Goal: Navigation & Orientation: Find specific page/section

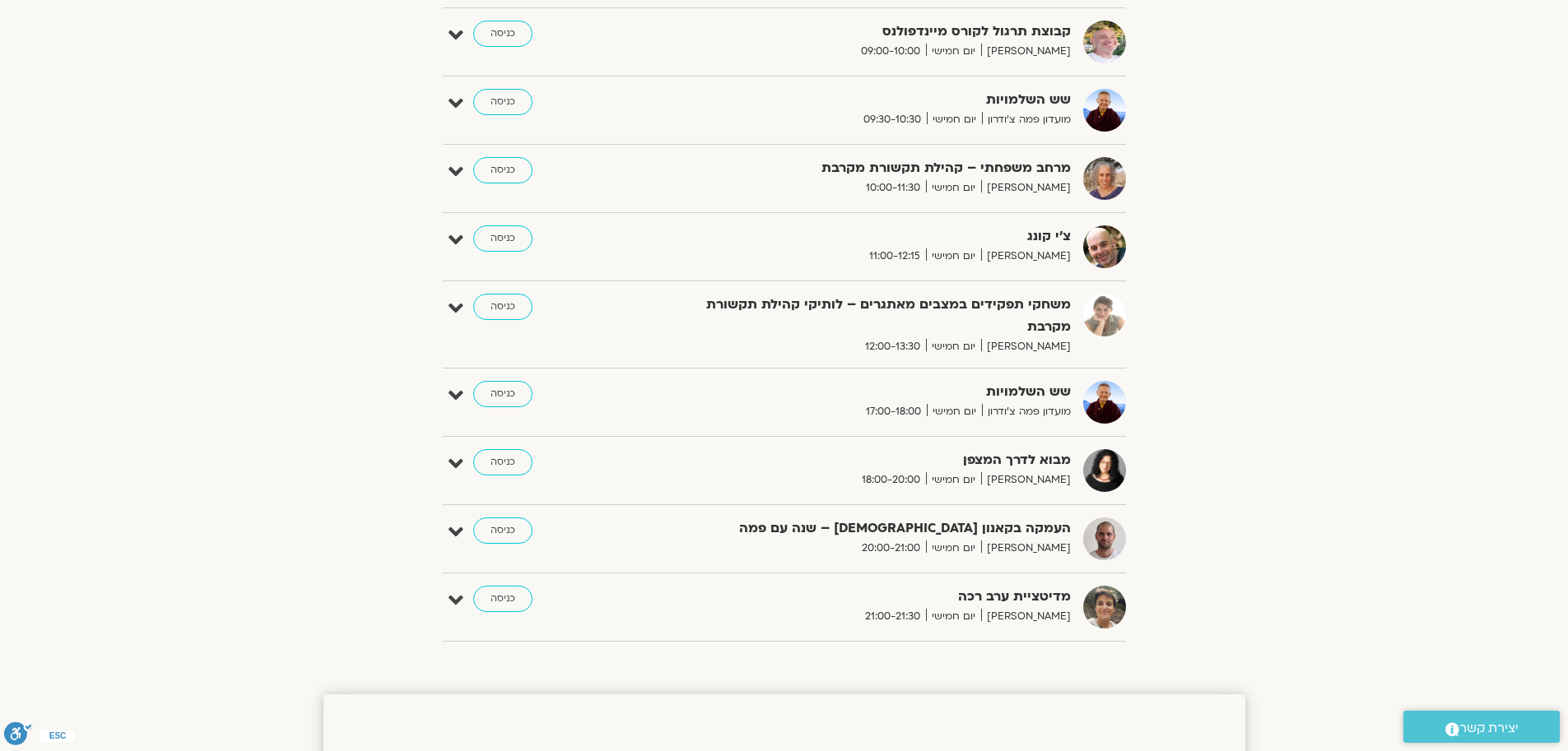
scroll to position [503, 0]
click at [501, 394] on link "כניסה" at bounding box center [502, 394] width 59 height 26
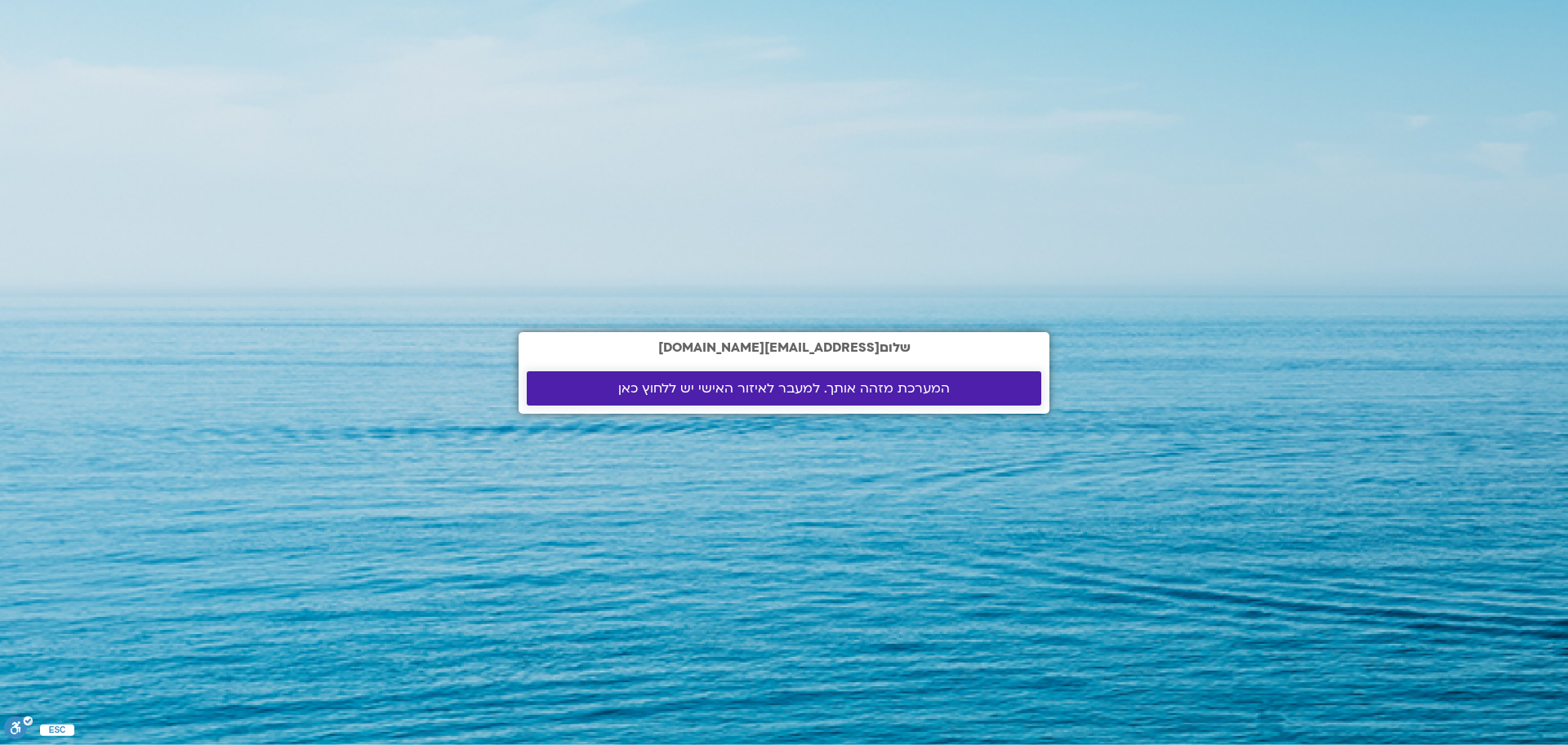
click at [846, 388] on span "המערכת מזהה אותך. למעבר לאיזור האישי יש ללחוץ כאן" at bounding box center [784, 389] width 332 height 15
